Goal: Information Seeking & Learning: Understand process/instructions

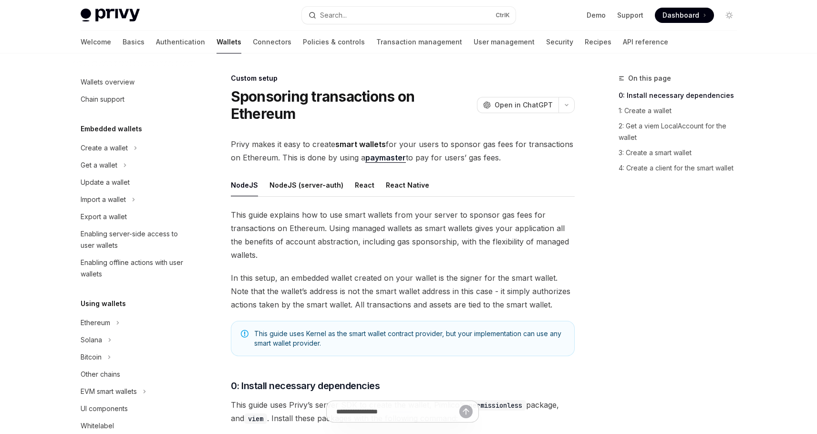
scroll to position [443, 0]
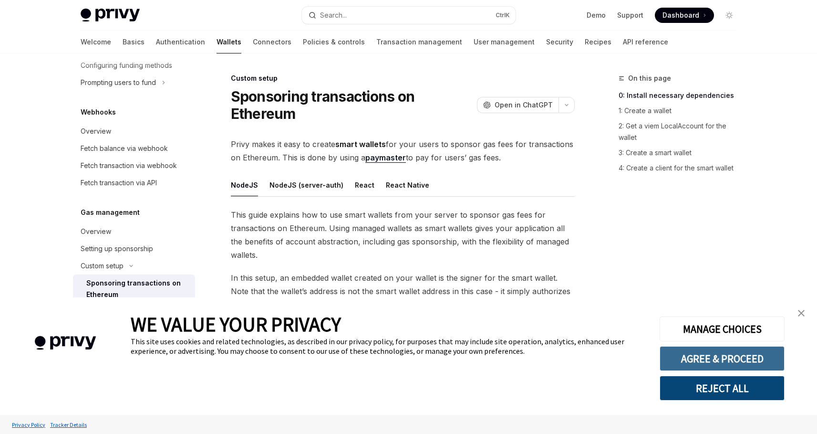
click at [719, 353] on button "AGREE & PROCEED" at bounding box center [722, 358] width 125 height 25
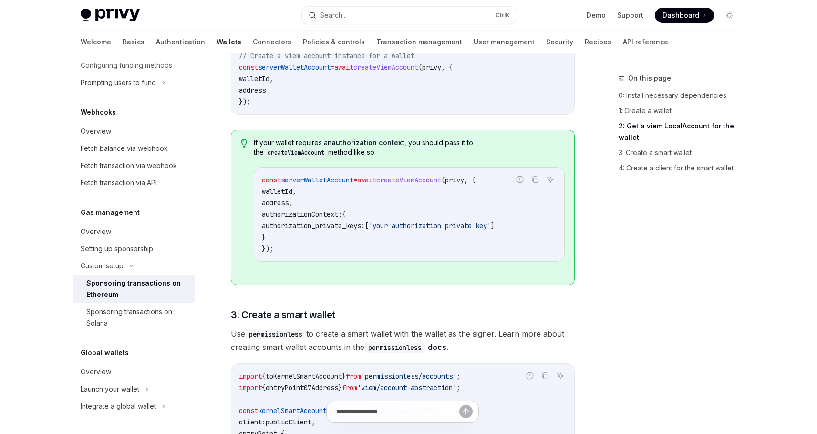
scroll to position [773, 0]
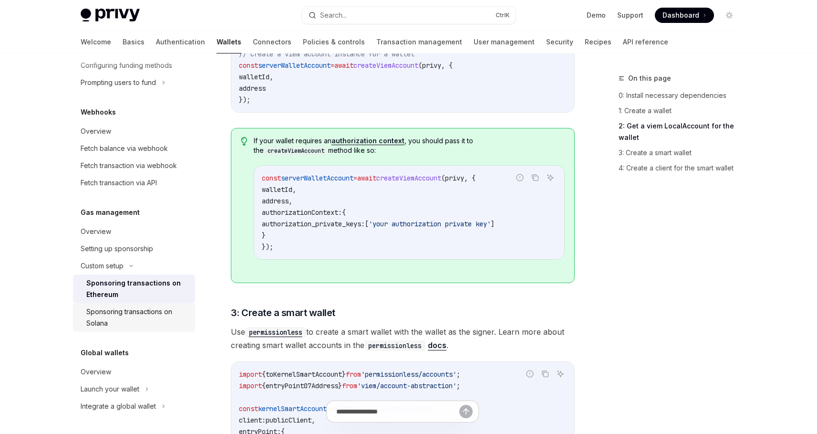
click at [126, 317] on div "Sponsoring transactions on Solana" at bounding box center [137, 317] width 103 height 23
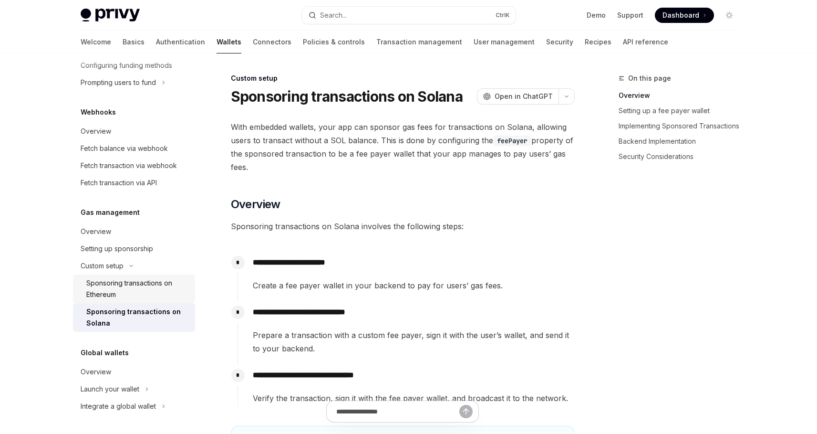
click at [130, 291] on div "Sponsoring transactions on Ethereum" at bounding box center [137, 288] width 103 height 23
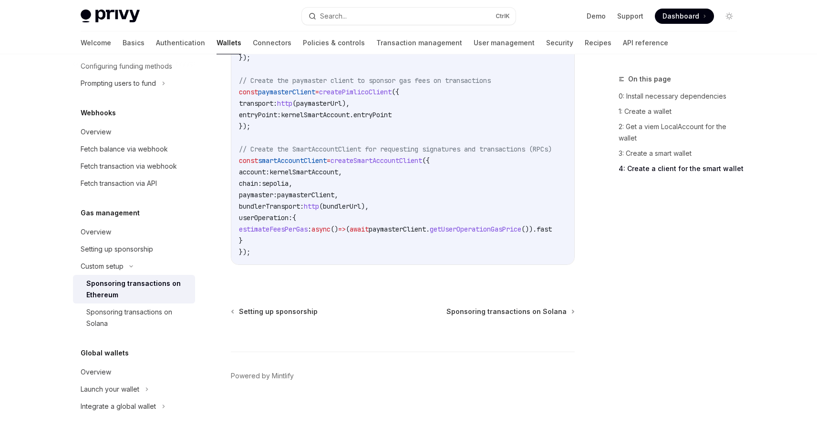
scroll to position [1427, 0]
type textarea "*"
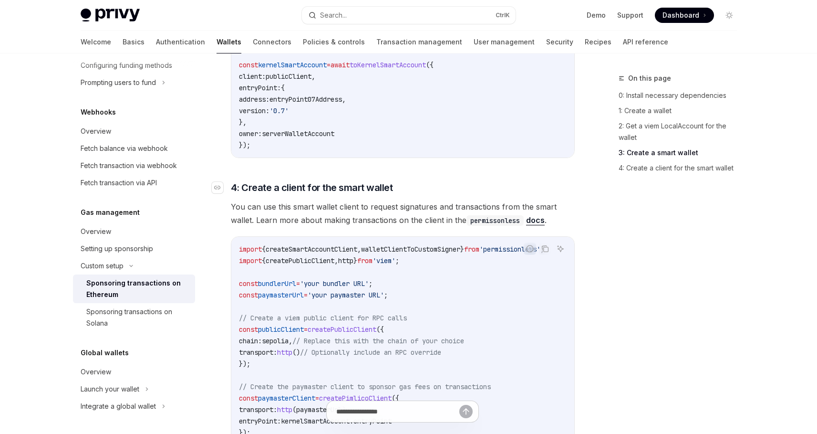
scroll to position [1288, 0]
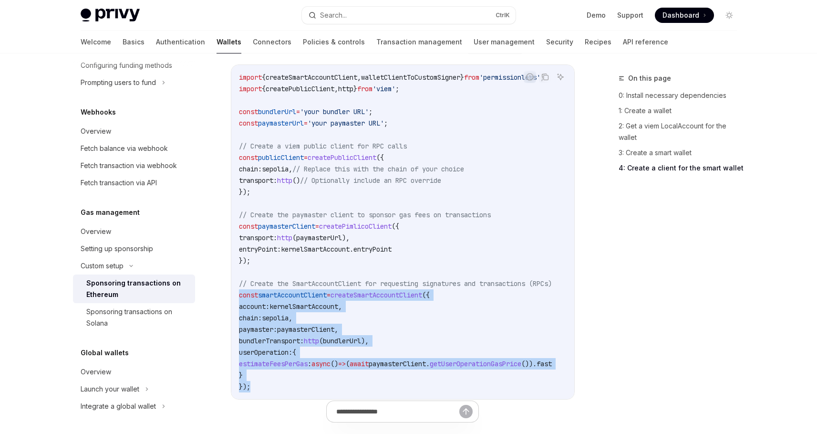
drag, startPoint x: 265, startPoint y: 393, endPoint x: 238, endPoint y: 291, distance: 106.1
click at [238, 291] on div "import { createSmartAccountClient , walletClientToCustomSigner } from 'permissi…" at bounding box center [402, 232] width 343 height 334
click at [295, 322] on code "import { createSmartAccountClient , walletClientToCustomSigner } from 'permissi…" at bounding box center [407, 232] width 336 height 321
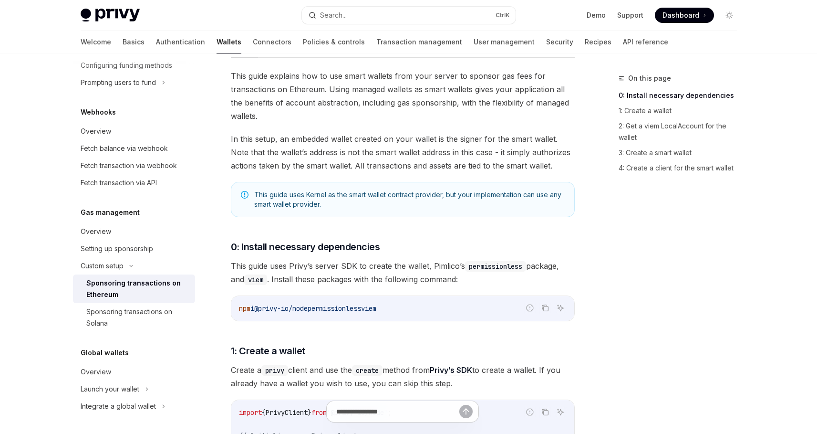
scroll to position [0, 0]
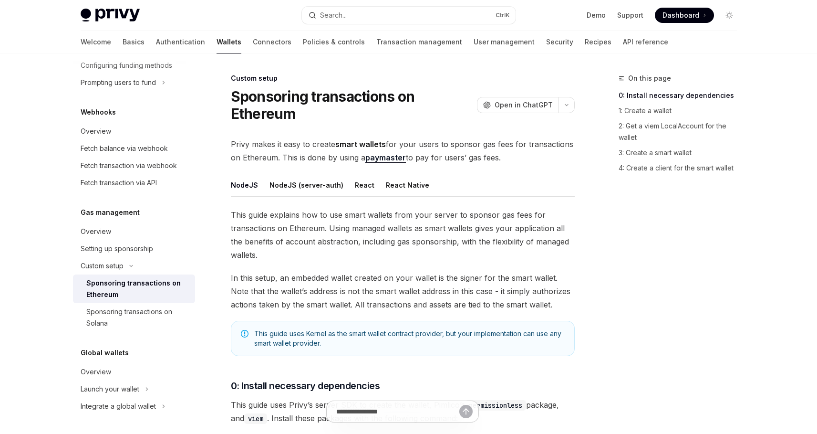
click at [382, 160] on link "paymaster" at bounding box center [385, 158] width 41 height 10
